Goal: Task Accomplishment & Management: Manage account settings

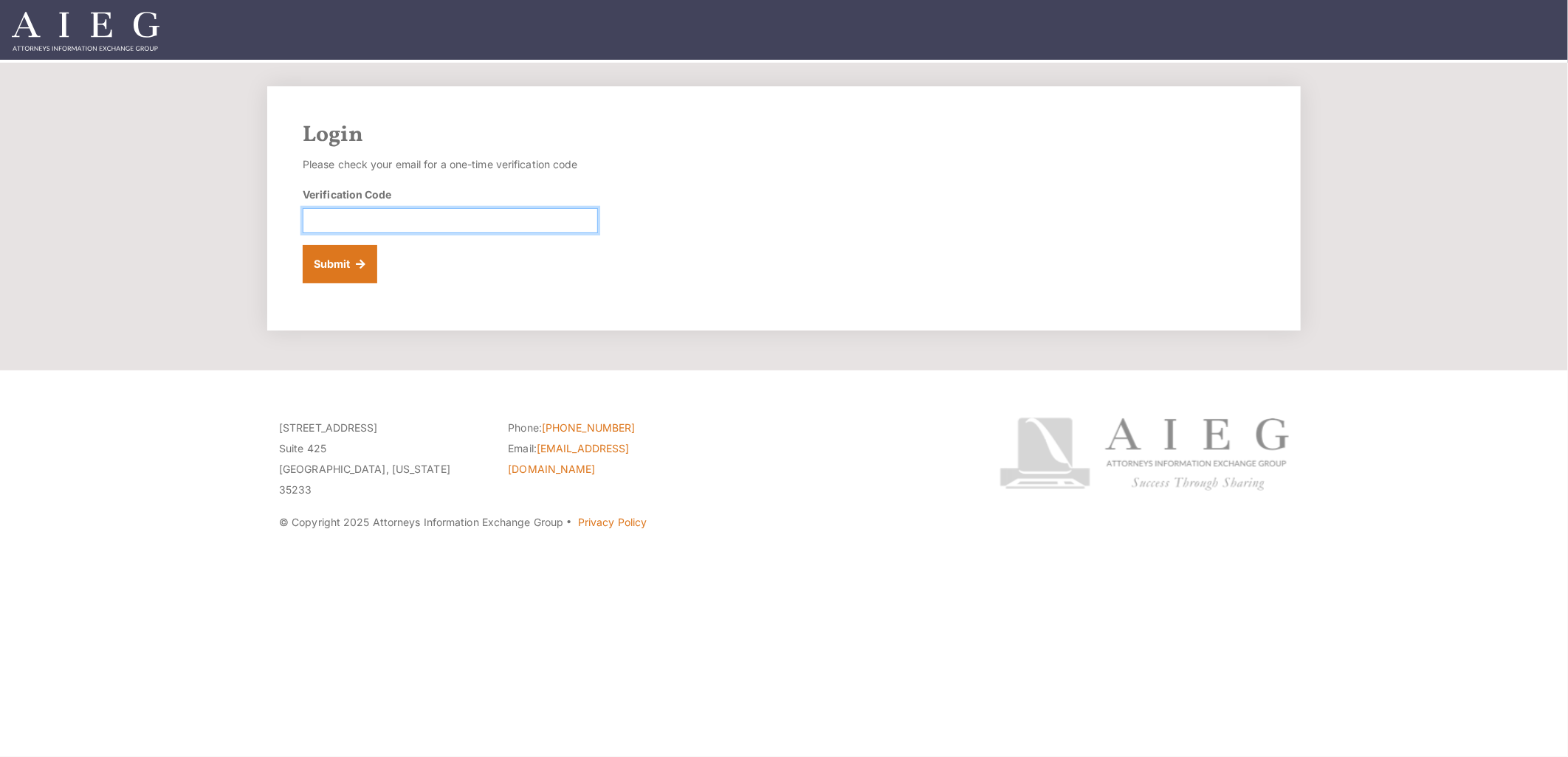
click at [353, 226] on input "Verification Code" at bounding box center [450, 220] width 295 height 25
paste input "899887"
type input "899887"
click at [303, 245] on button "Submit" at bounding box center [340, 264] width 75 height 38
click at [330, 271] on button "Submit" at bounding box center [340, 264] width 75 height 38
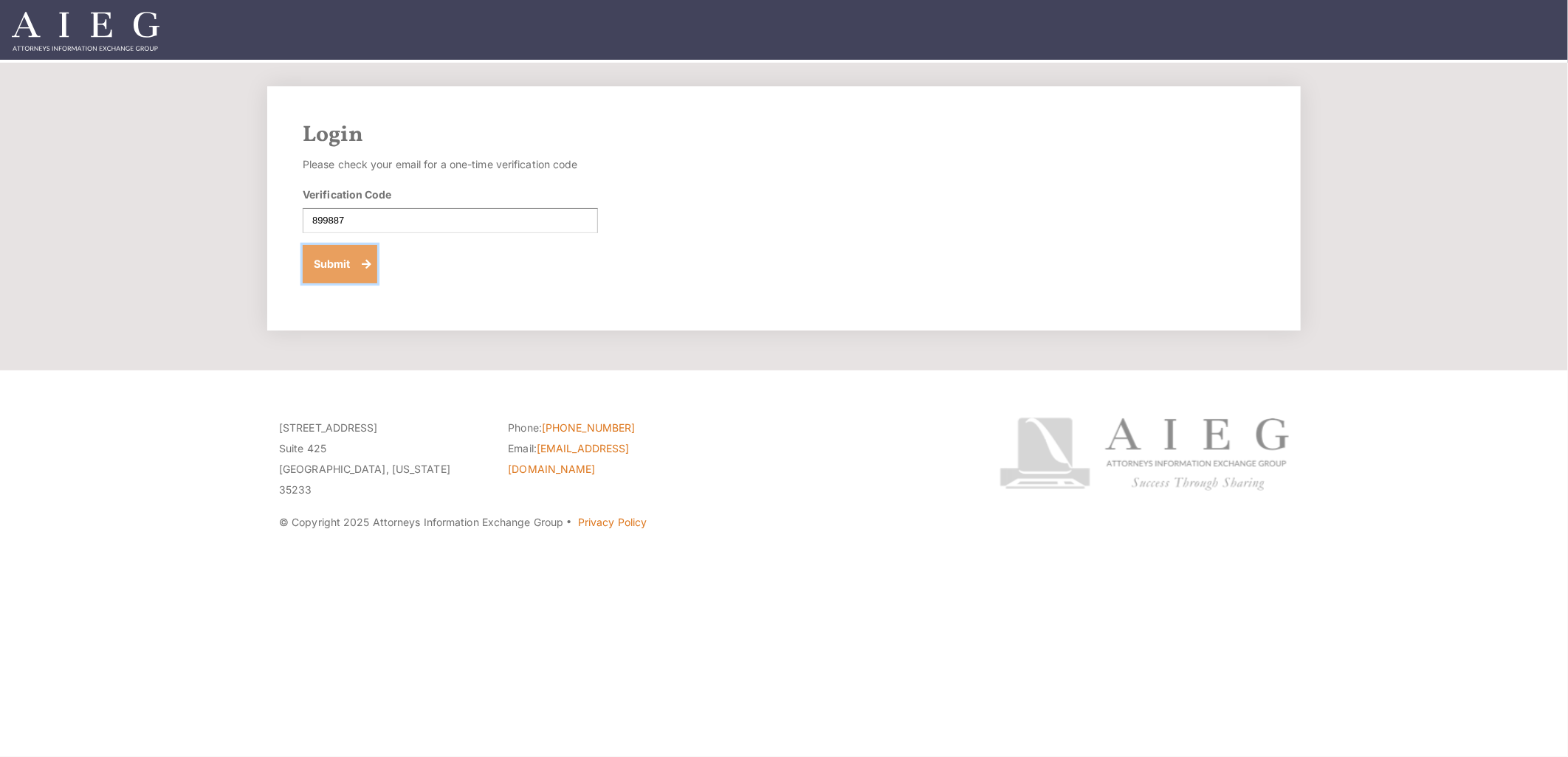
click at [330, 261] on button "Submit" at bounding box center [340, 264] width 75 height 38
click at [336, 269] on button "Submit" at bounding box center [340, 264] width 75 height 38
drag, startPoint x: 404, startPoint y: 230, endPoint x: 392, endPoint y: 234, distance: 12.6
click at [404, 230] on input "Verification Code" at bounding box center [450, 220] width 295 height 25
click at [355, 259] on button "Submit" at bounding box center [340, 264] width 75 height 38
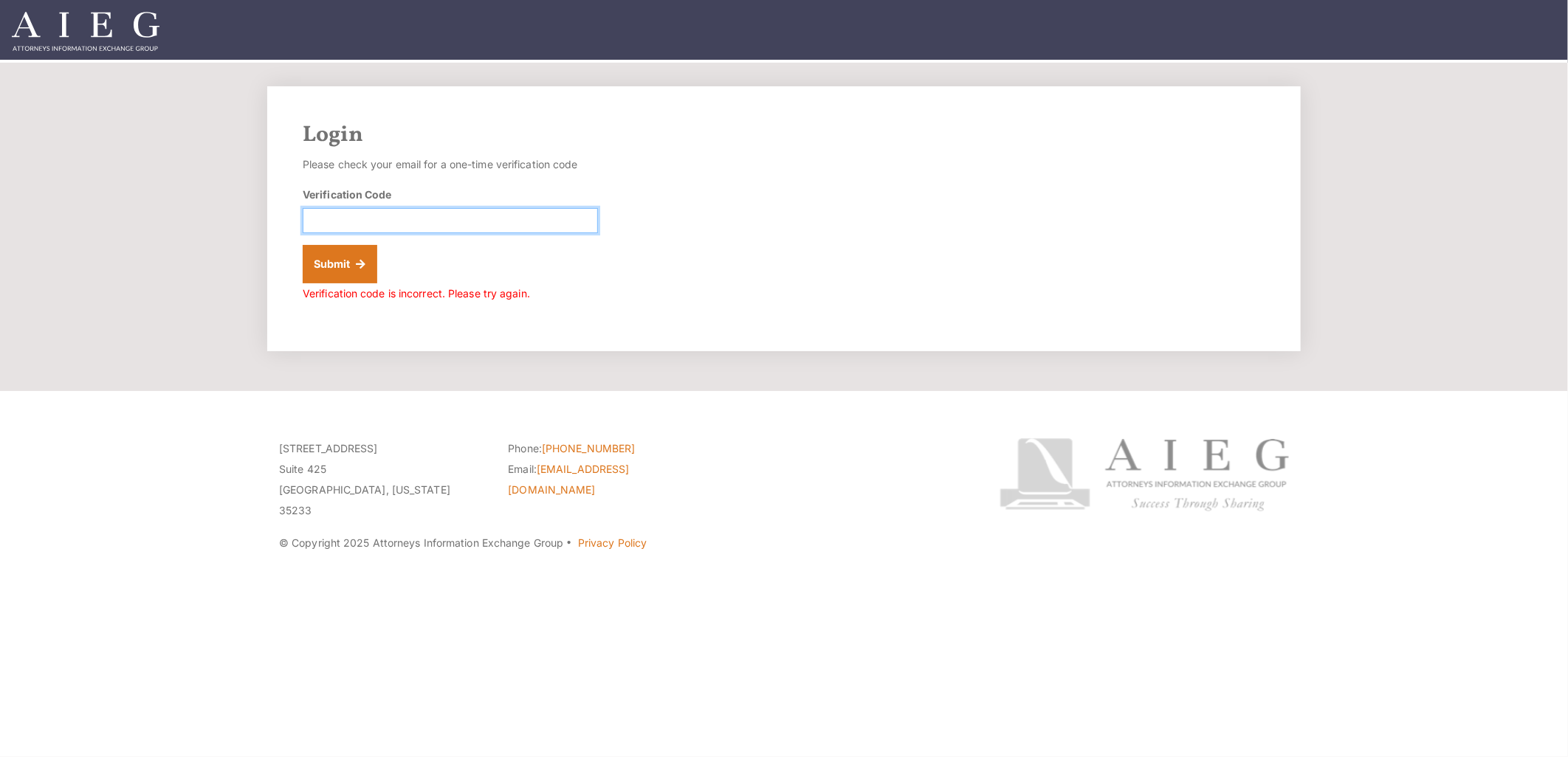
click at [327, 214] on input "Verification Code" at bounding box center [450, 220] width 295 height 25
click at [374, 234] on form "Please check your email for a one-time verification code Verification Code Subm…" at bounding box center [450, 230] width 295 height 150
click at [317, 222] on input "Verification Code" at bounding box center [450, 220] width 295 height 25
paste input "161176"
type input "161176"
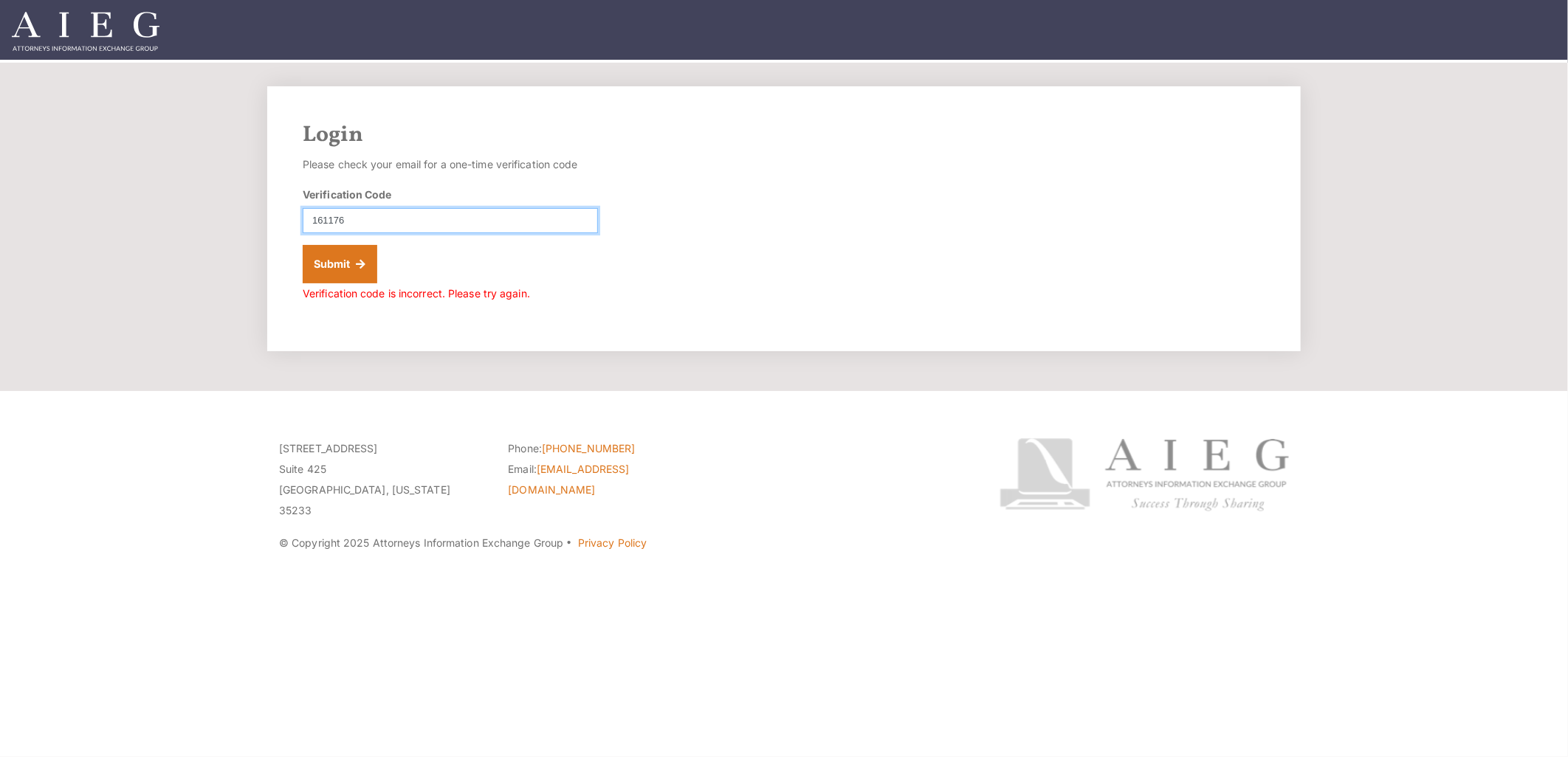
click at [303, 245] on button "Submit" at bounding box center [340, 264] width 75 height 38
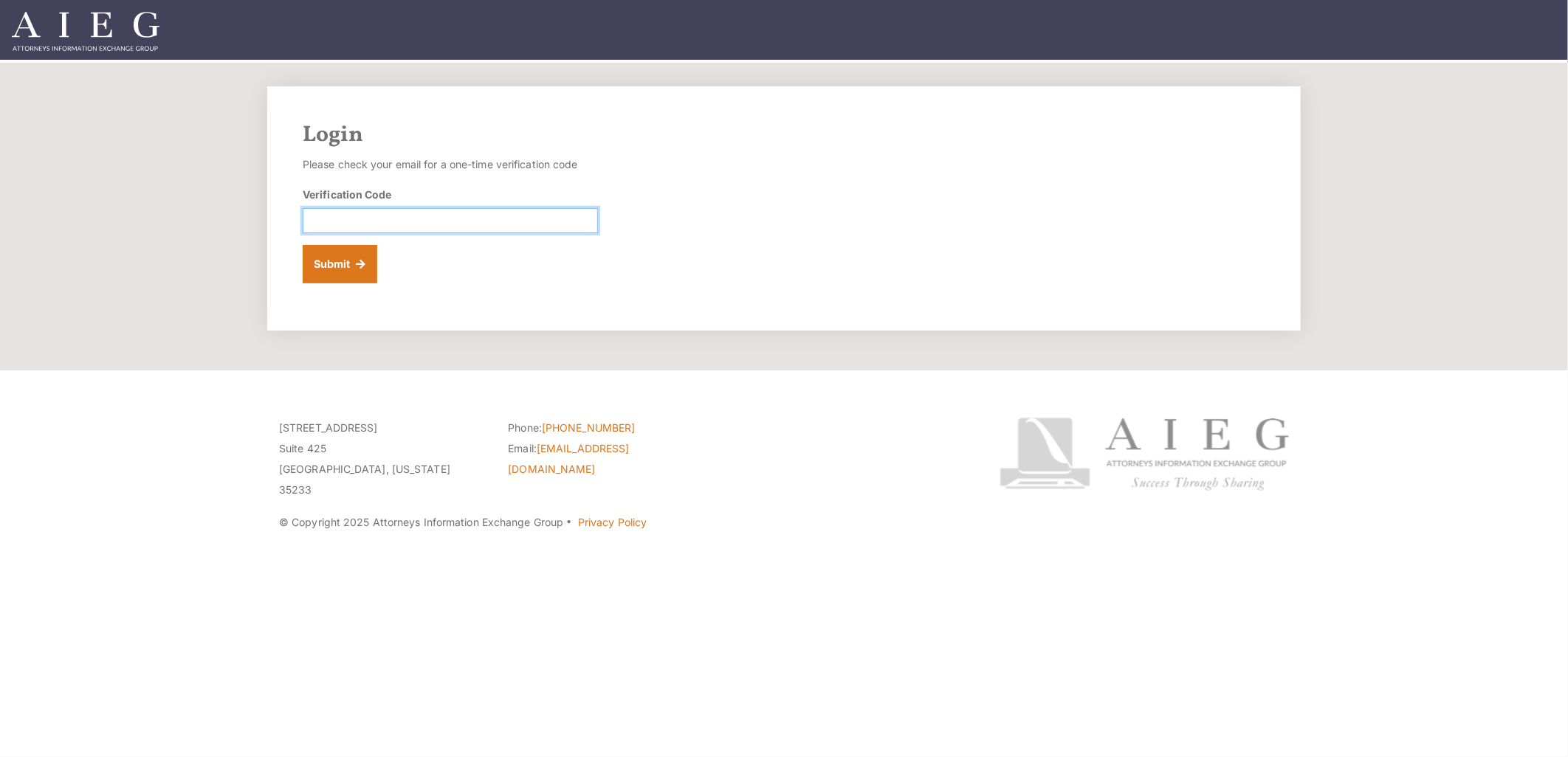
click at [432, 215] on input "Verification Code" at bounding box center [450, 220] width 295 height 25
paste input "260621"
type input "260621"
click at [350, 261] on button "Submit" at bounding box center [340, 264] width 75 height 38
